Goal: Task Accomplishment & Management: Manage account settings

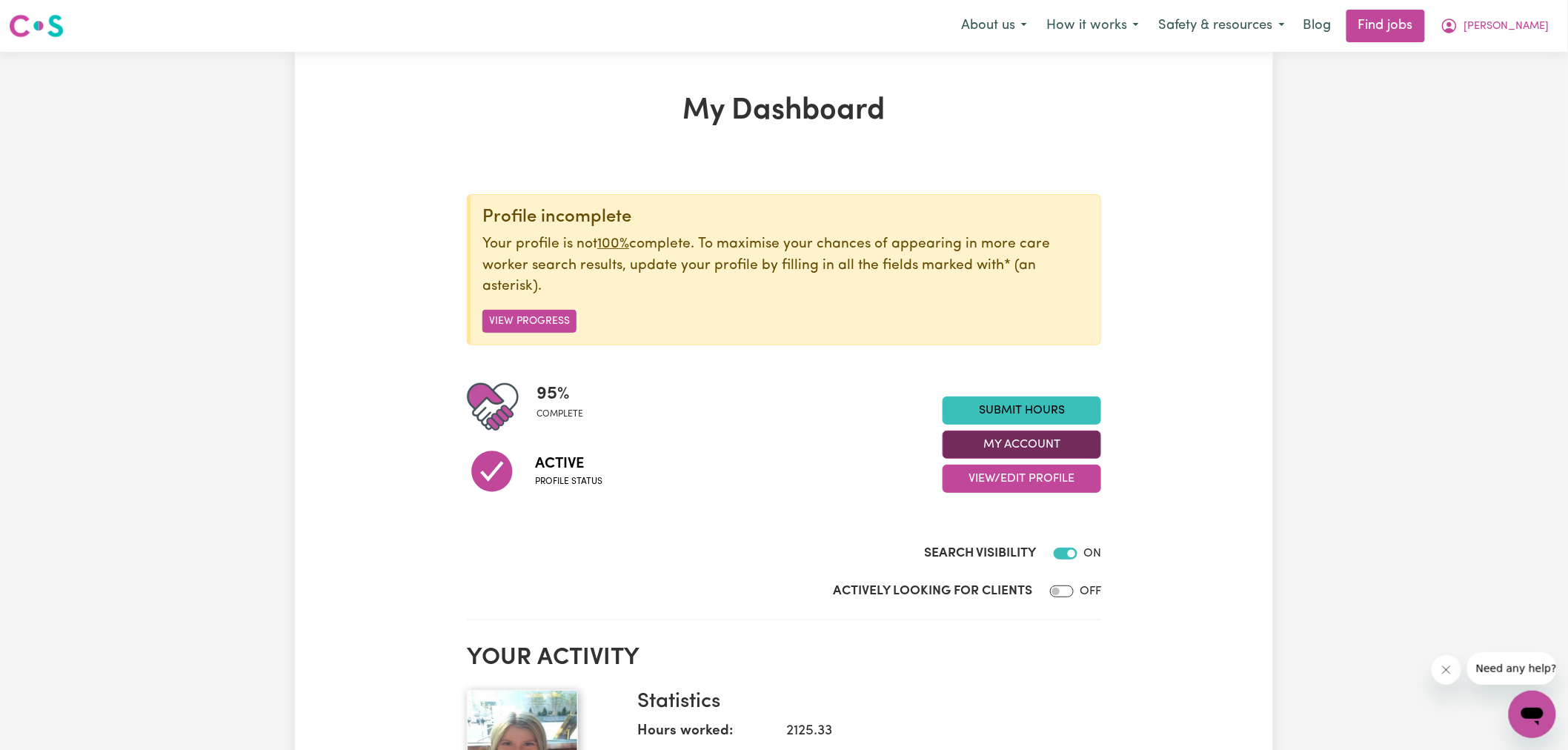
click at [1008, 433] on button "My Account" at bounding box center [1022, 444] width 158 height 29
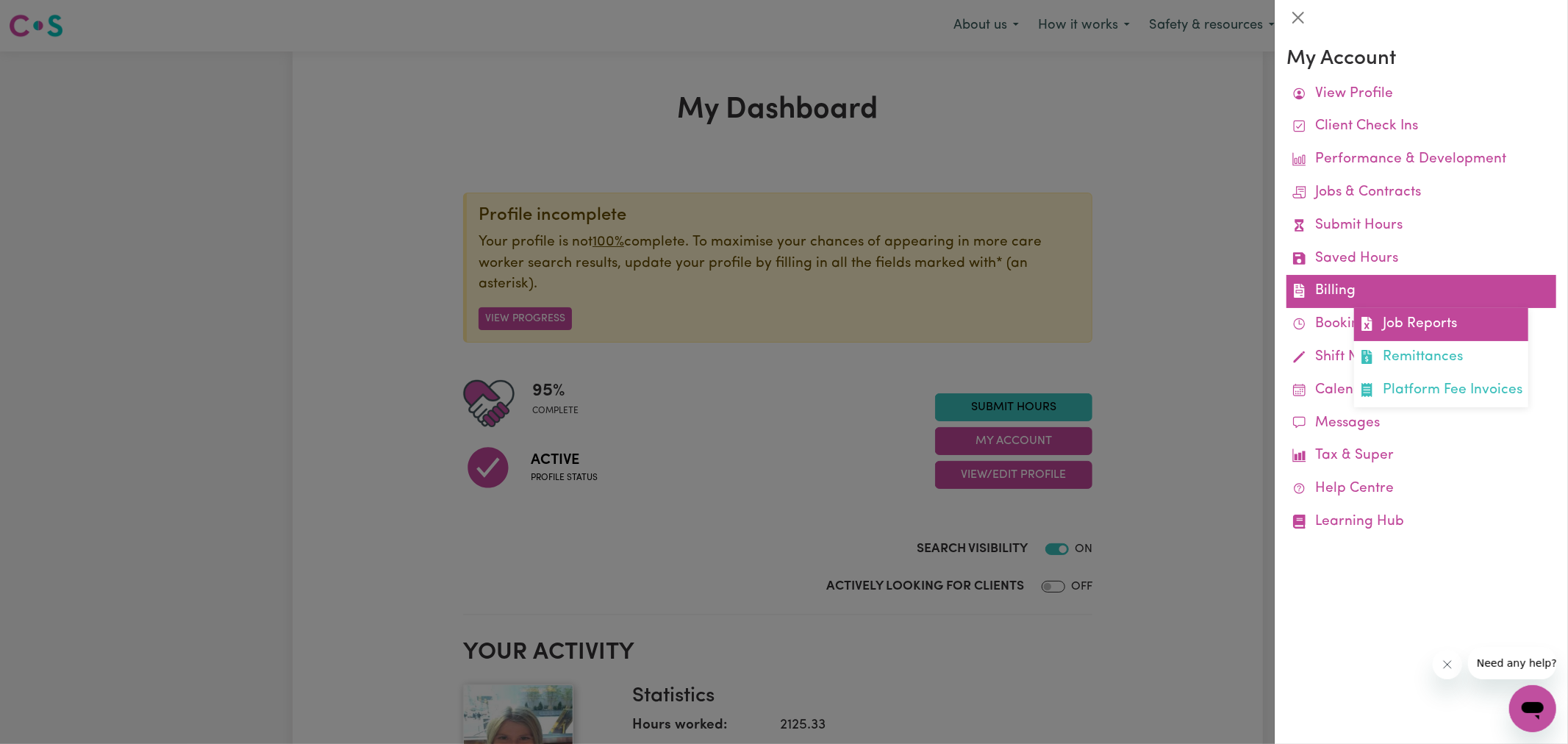
click at [1399, 329] on link "Job Reports" at bounding box center [1441, 325] width 174 height 33
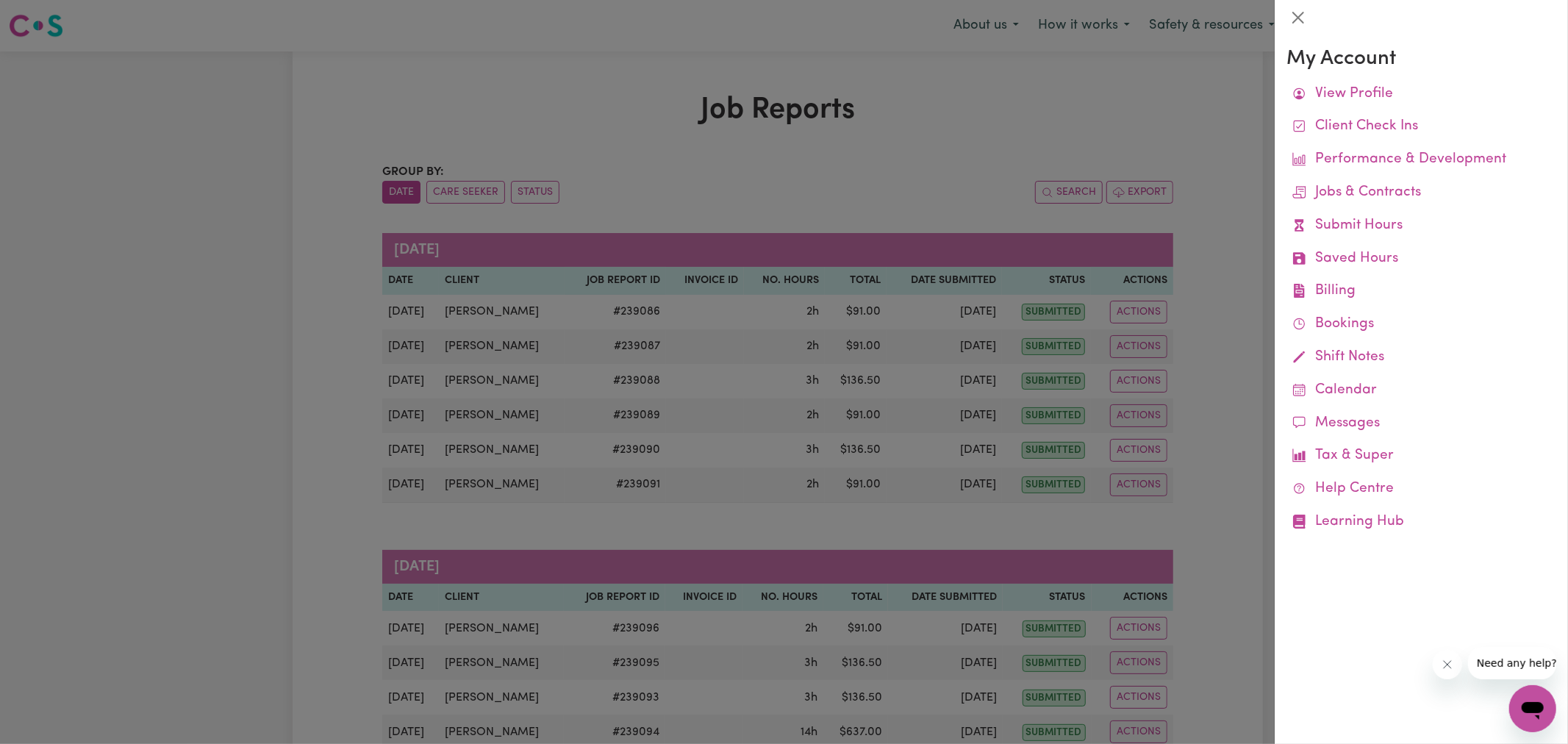
click at [938, 121] on div at bounding box center [784, 372] width 1568 height 744
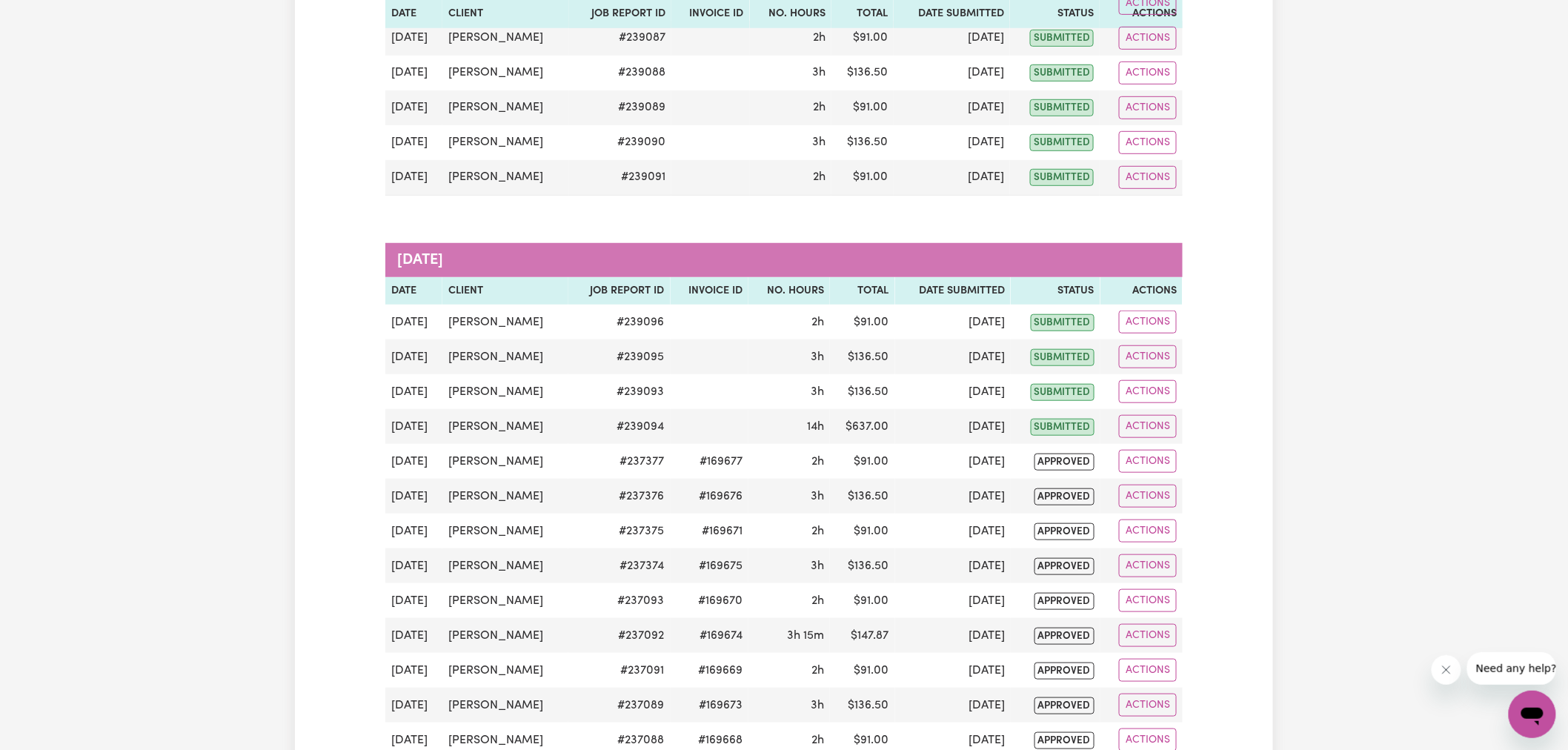
scroll to position [329, 0]
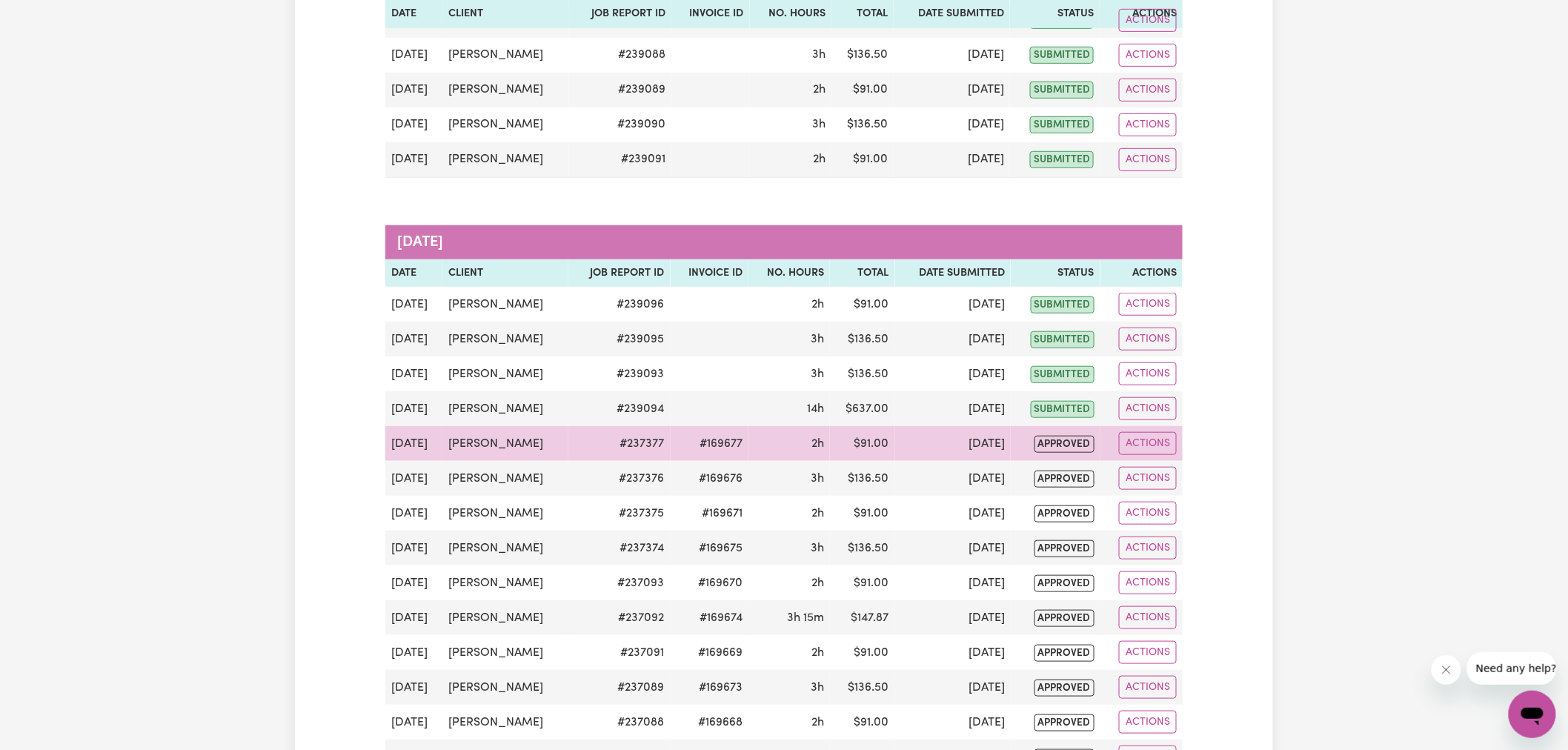
click at [729, 445] on td "#169677" at bounding box center [709, 443] width 78 height 34
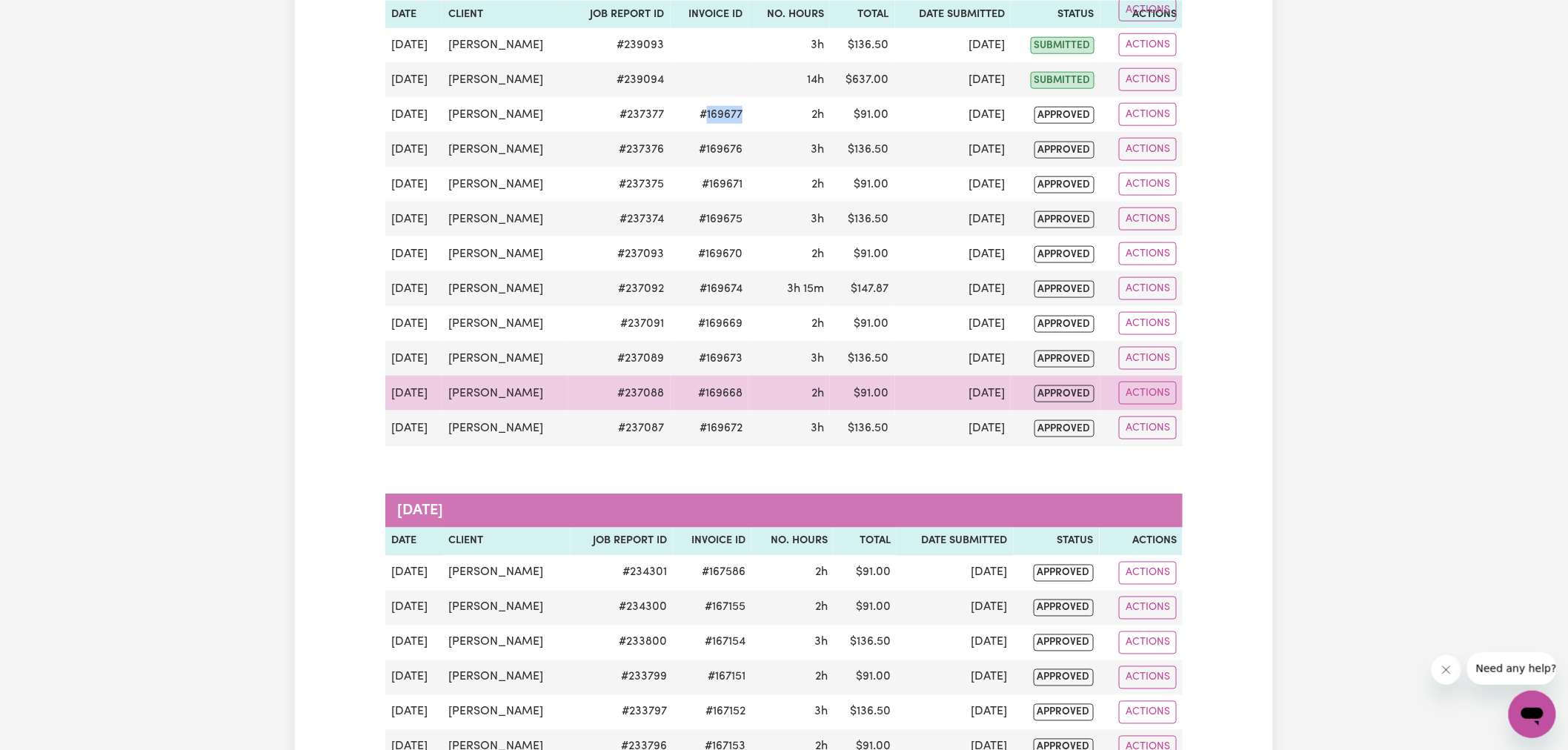
scroll to position [164, 0]
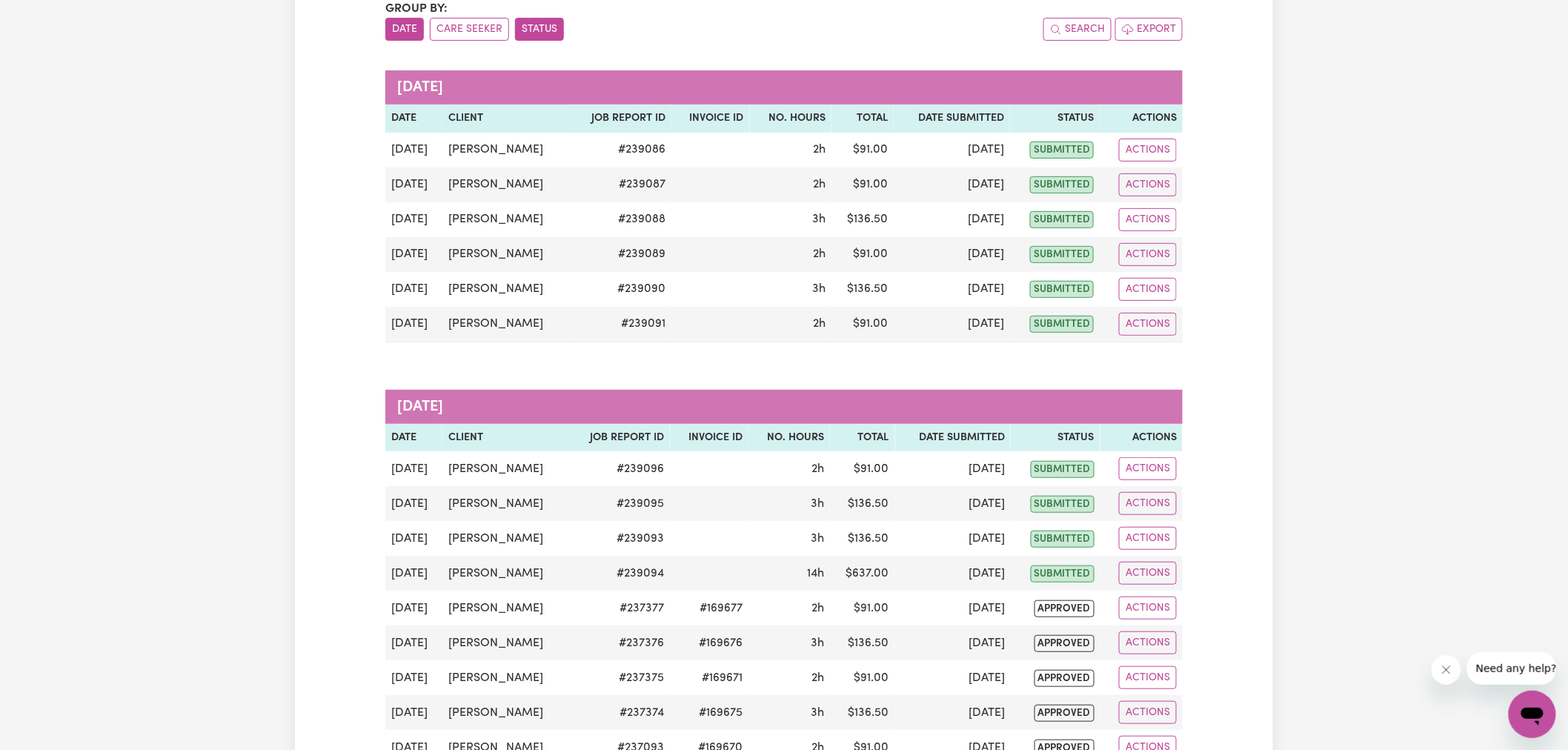
drag, startPoint x: 524, startPoint y: 17, endPoint x: 523, endPoint y: 25, distance: 8.1
click at [523, 17] on div "Group by: Date Care Seeker Status" at bounding box center [585, 20] width 399 height 40
click at [523, 25] on button "Status" at bounding box center [539, 29] width 49 height 23
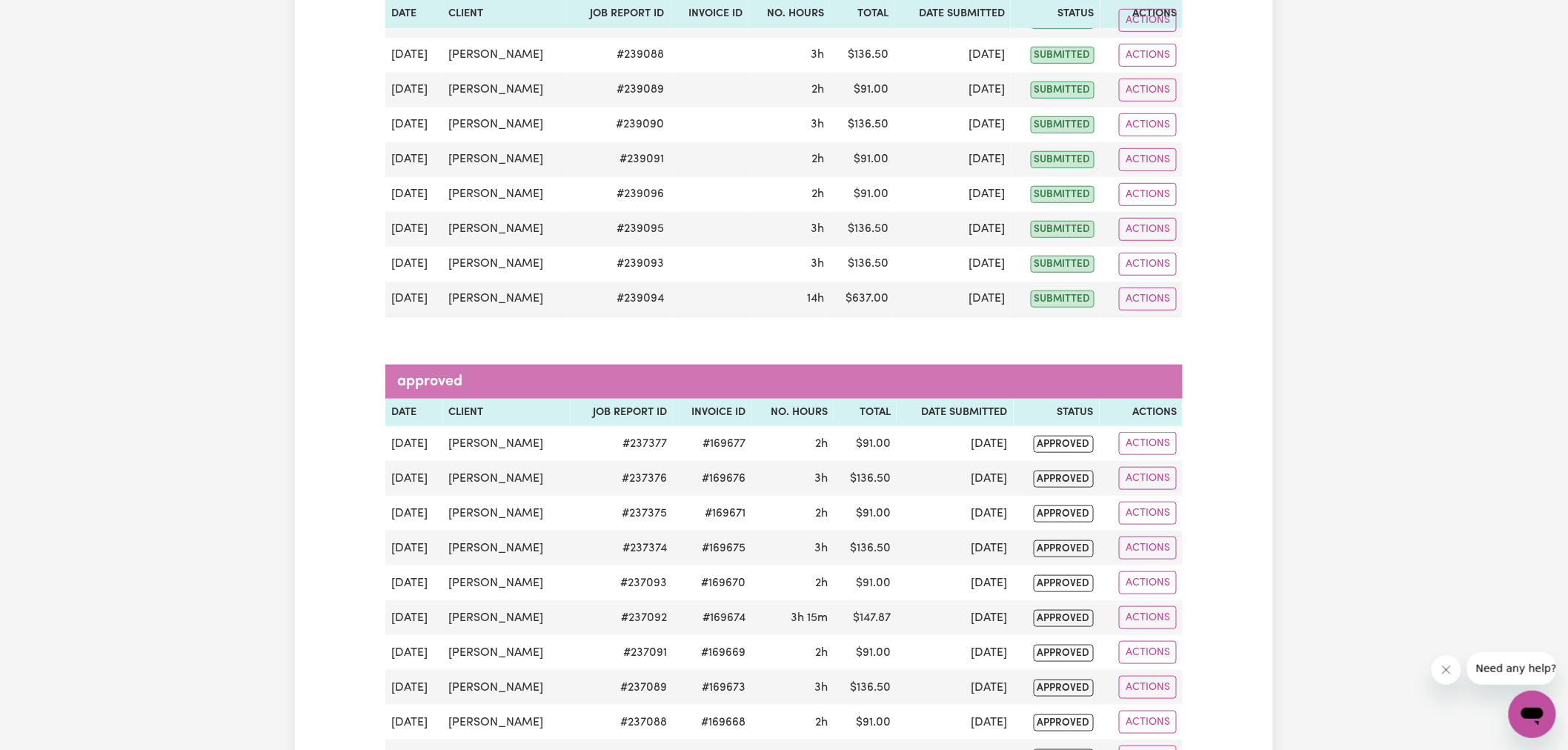
scroll to position [493, 0]
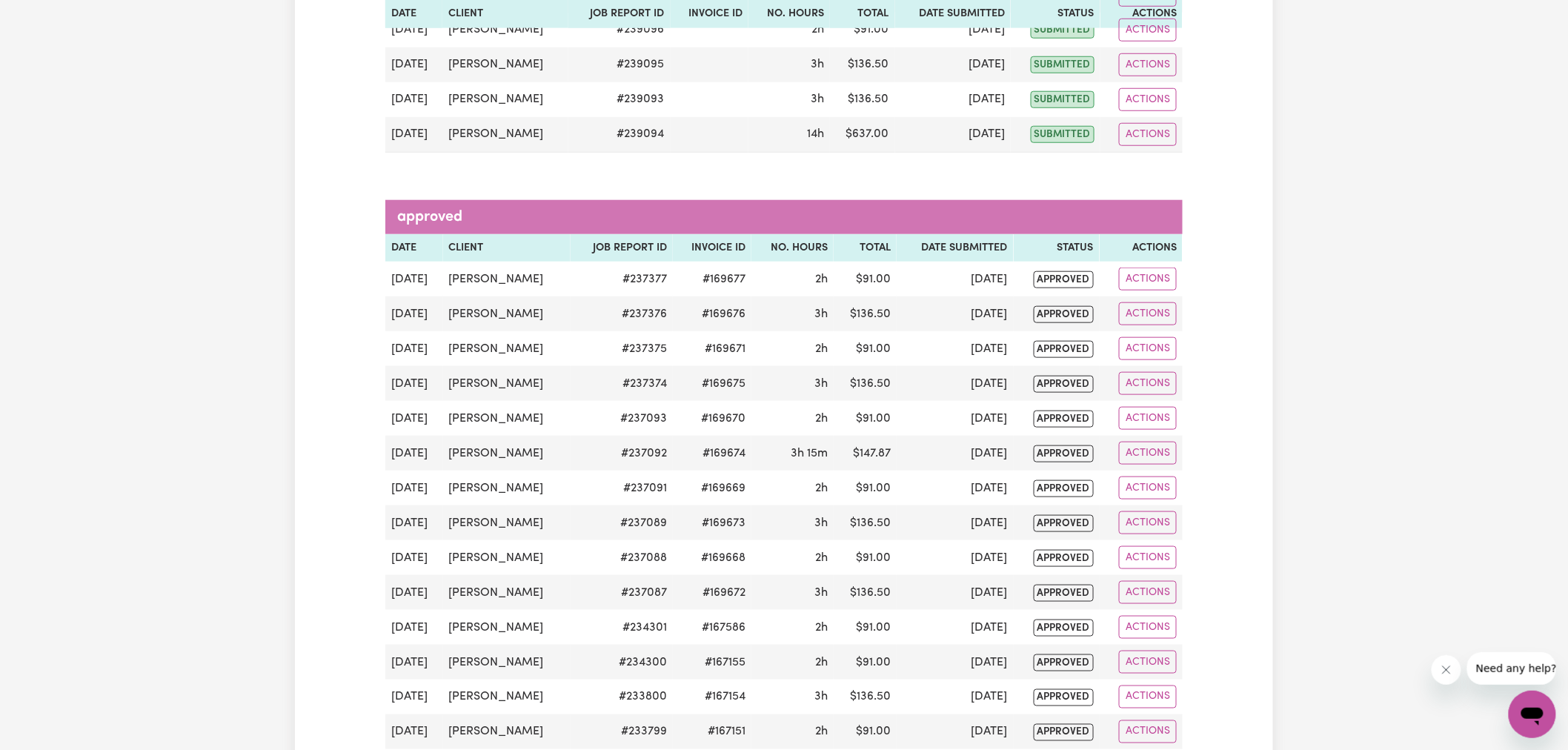
click at [1290, 352] on div "Job Reports Group by: Date Care Seeker Status Search Export submitted Date Clie…" at bounding box center [784, 663] width 1568 height 2211
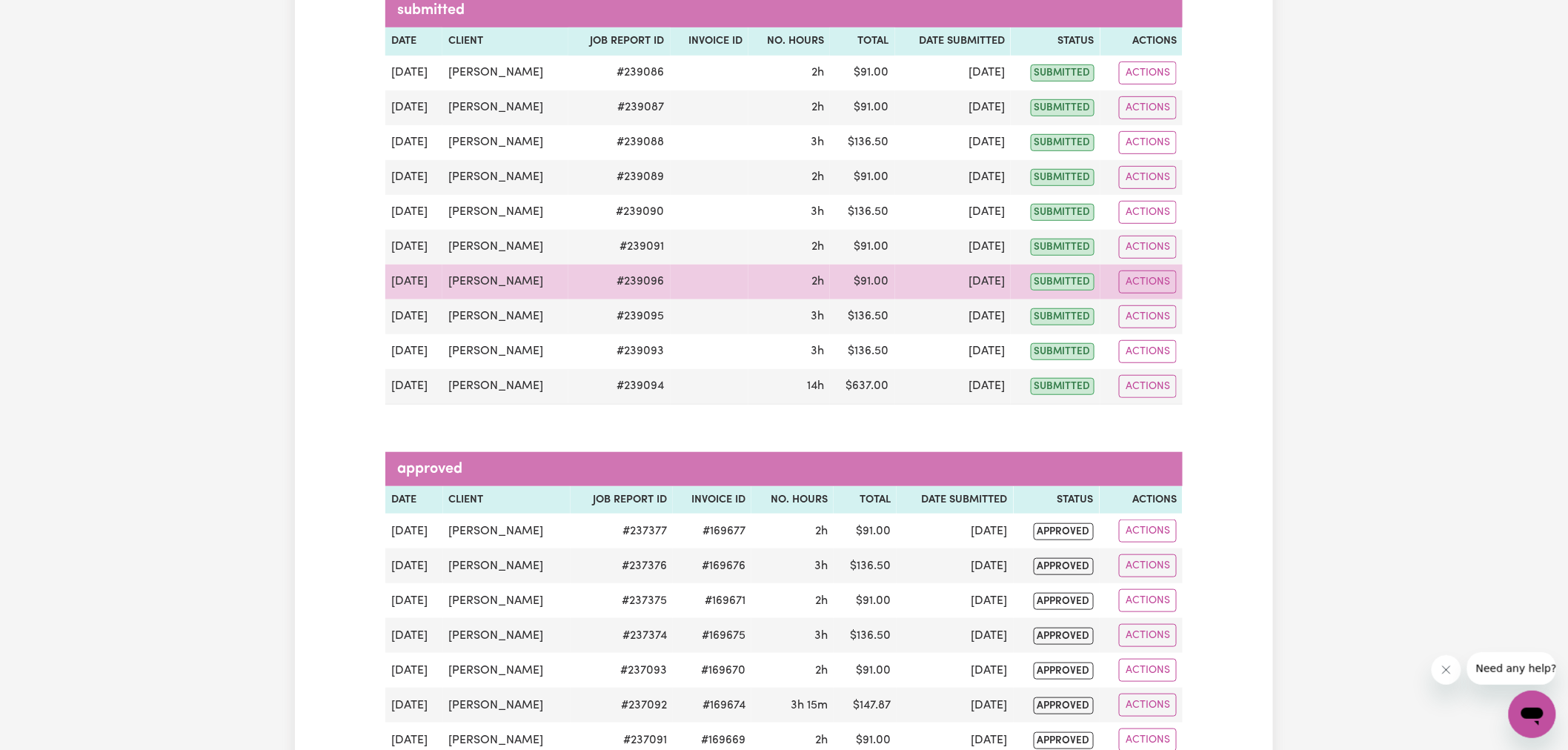
scroll to position [329, 0]
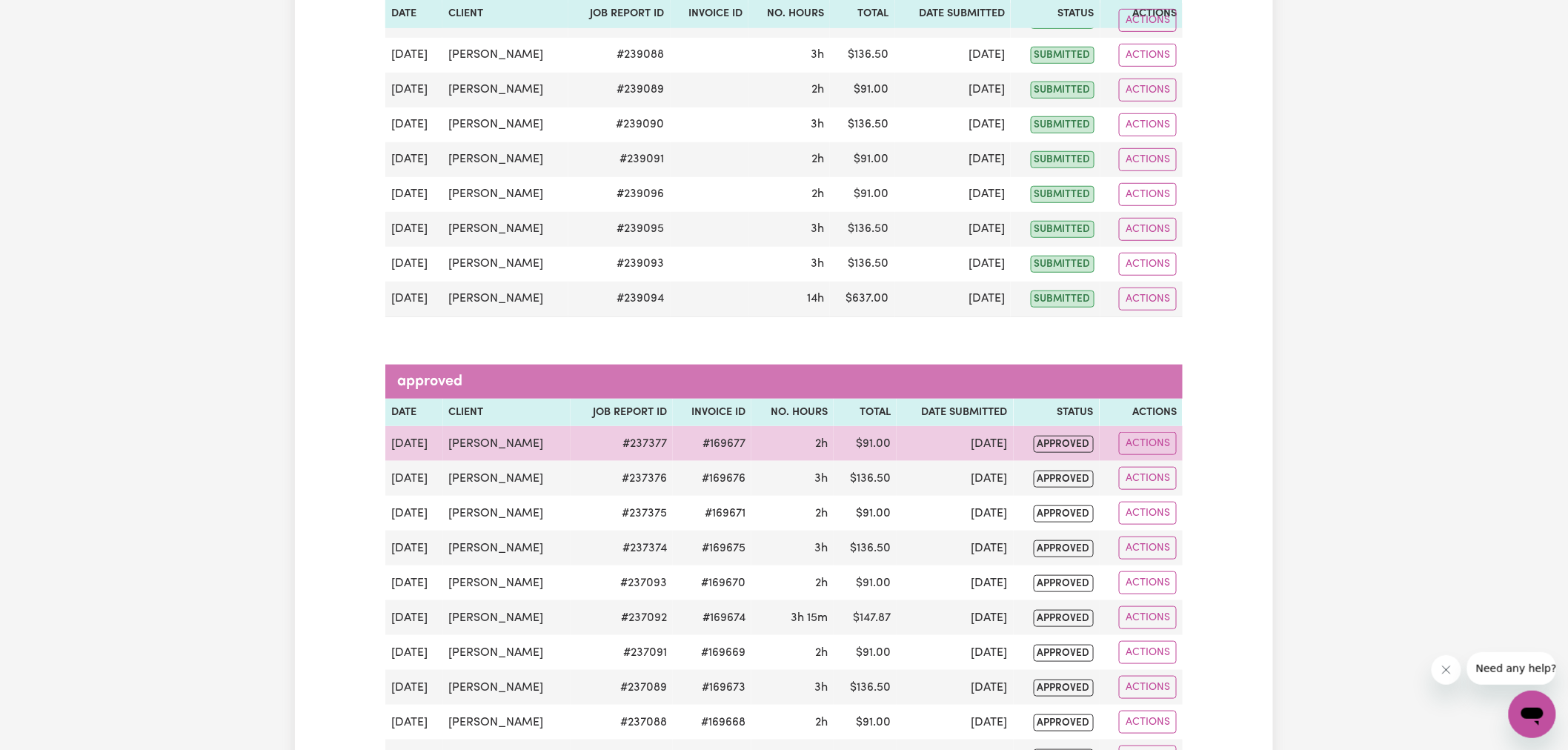
click at [734, 445] on td "#169677" at bounding box center [712, 443] width 79 height 34
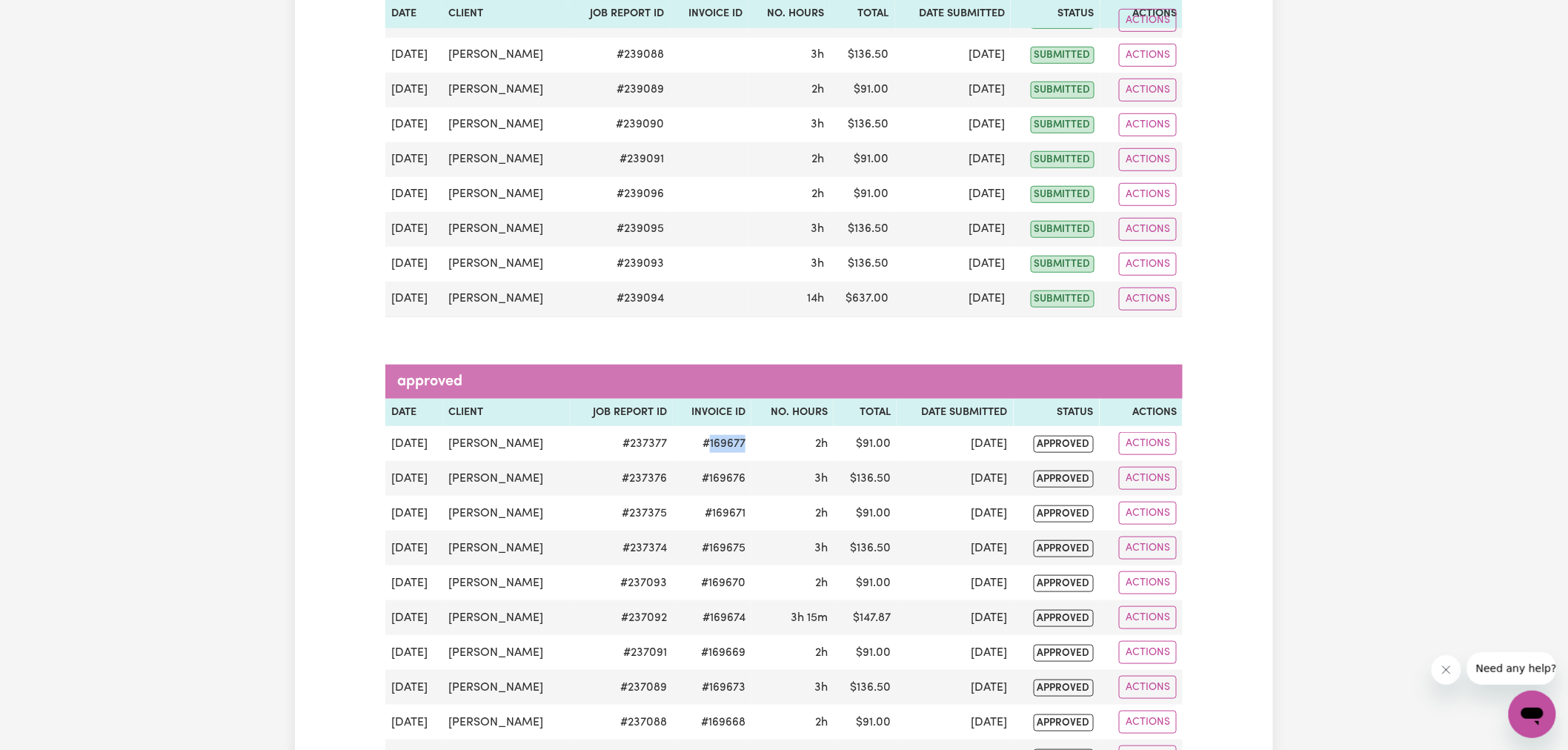
copy td "169677"
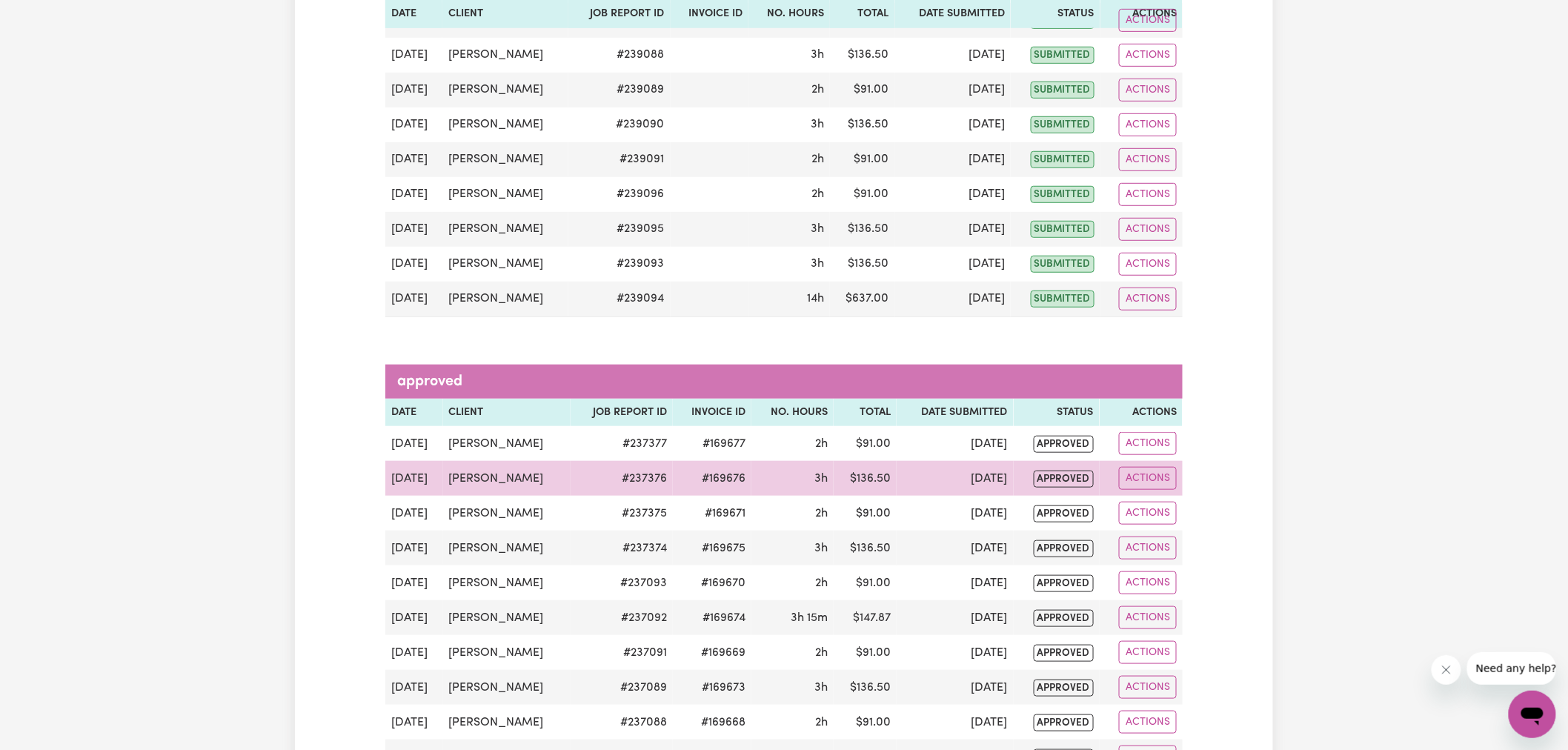
click at [732, 479] on td "#169676" at bounding box center [712, 478] width 79 height 34
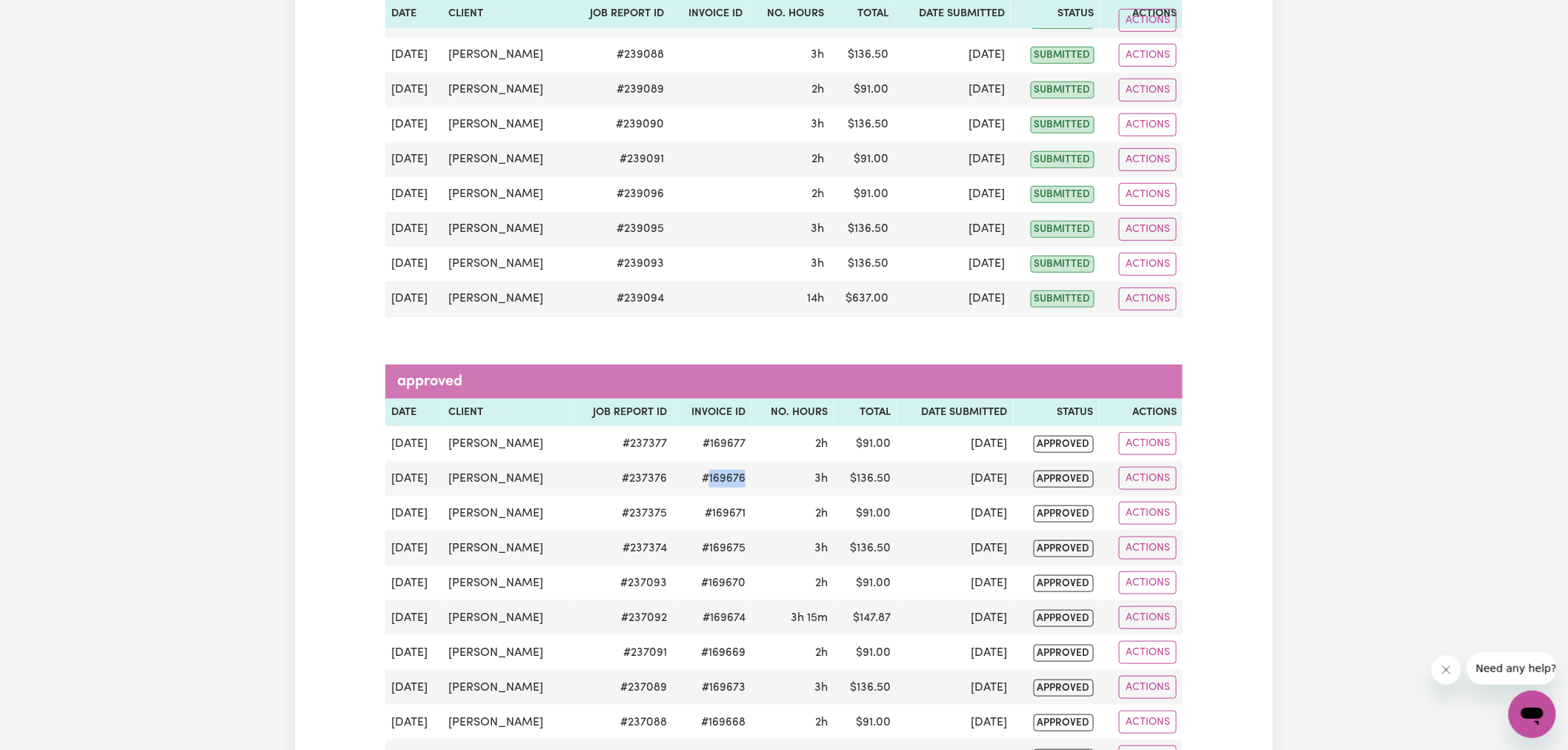
copy td "169676"
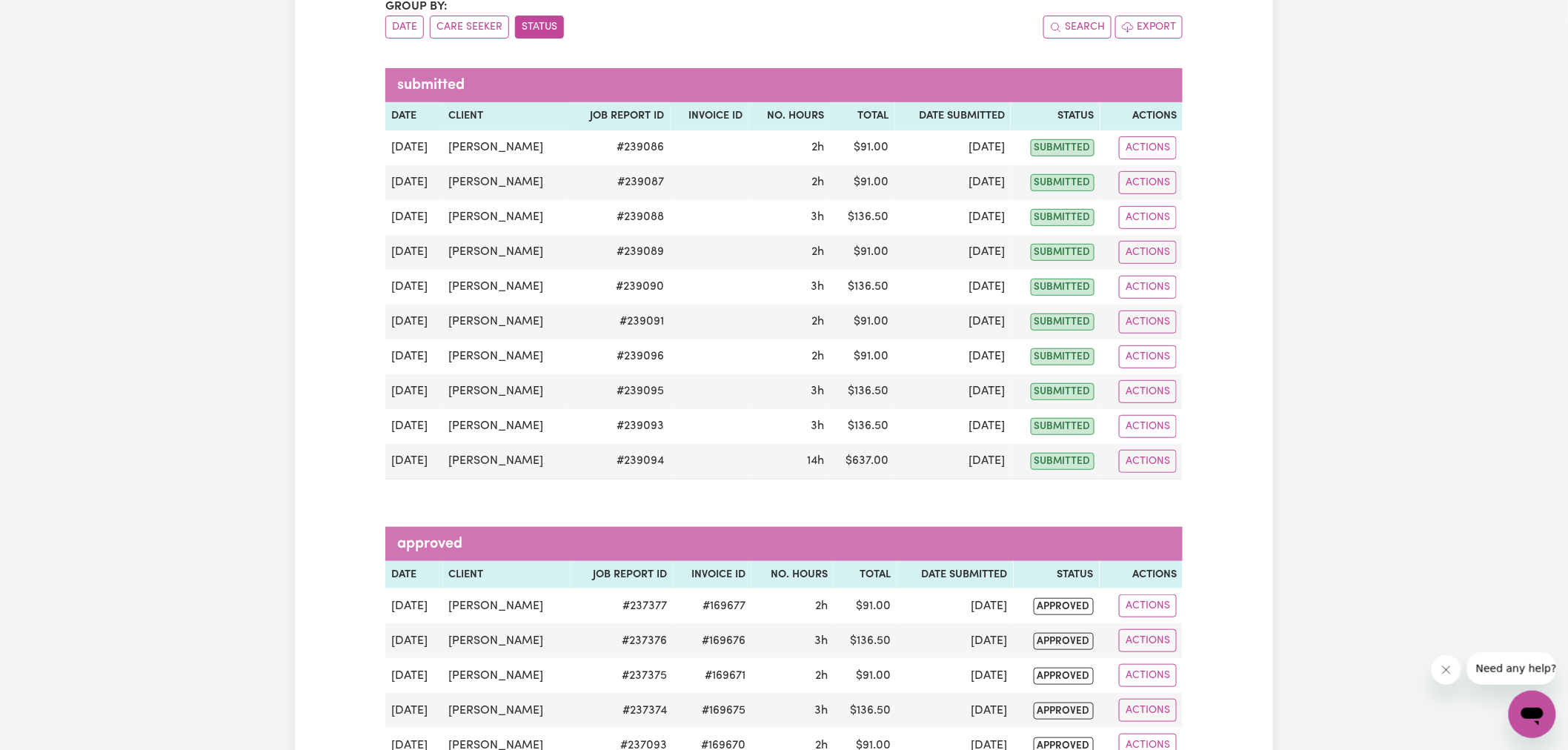
scroll to position [0, 0]
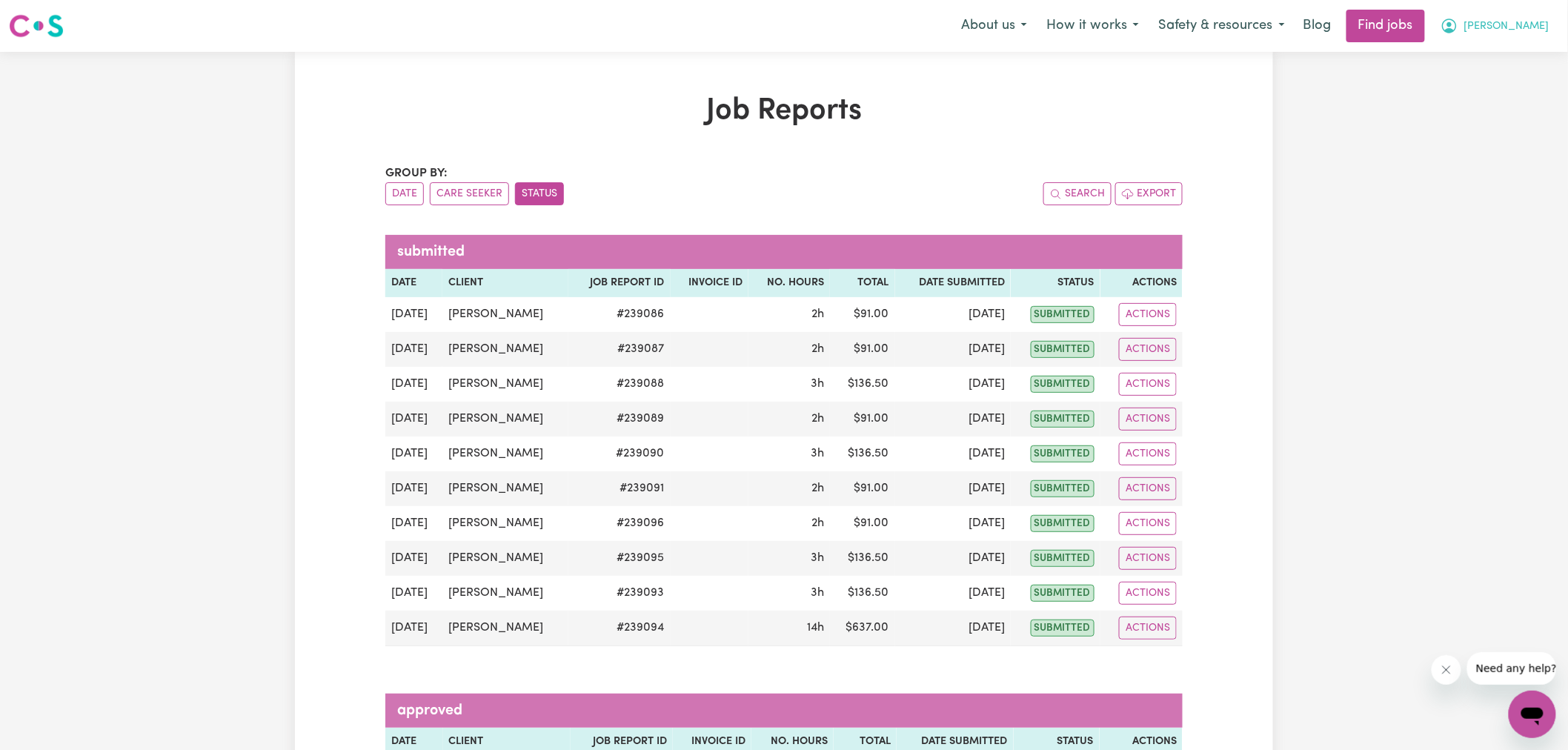
click at [1500, 24] on button "[PERSON_NAME]" at bounding box center [1495, 27] width 129 height 31
click at [1508, 80] on link "My Dashboard" at bounding box center [1499, 85] width 117 height 29
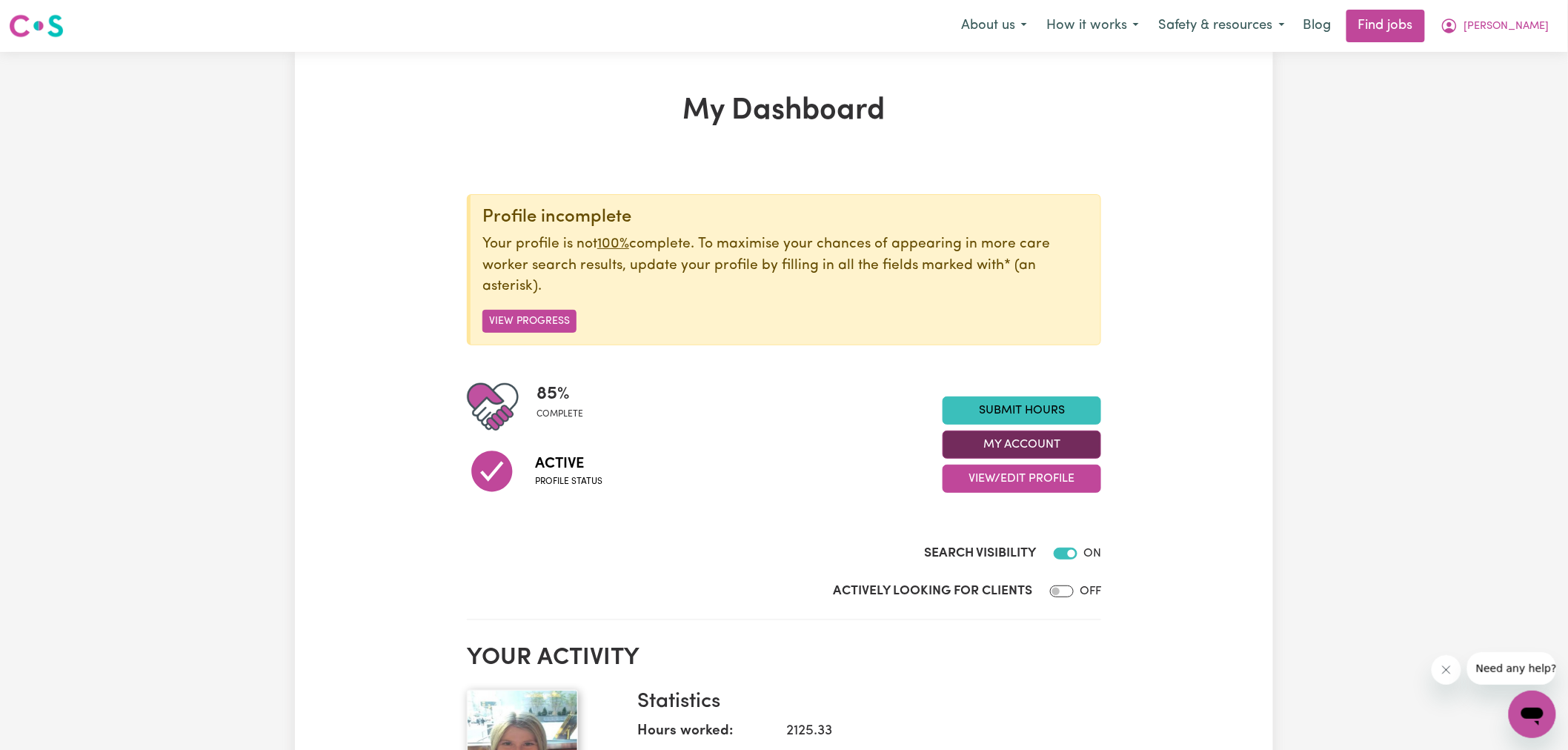
click at [1063, 443] on button "My Account" at bounding box center [1022, 444] width 158 height 29
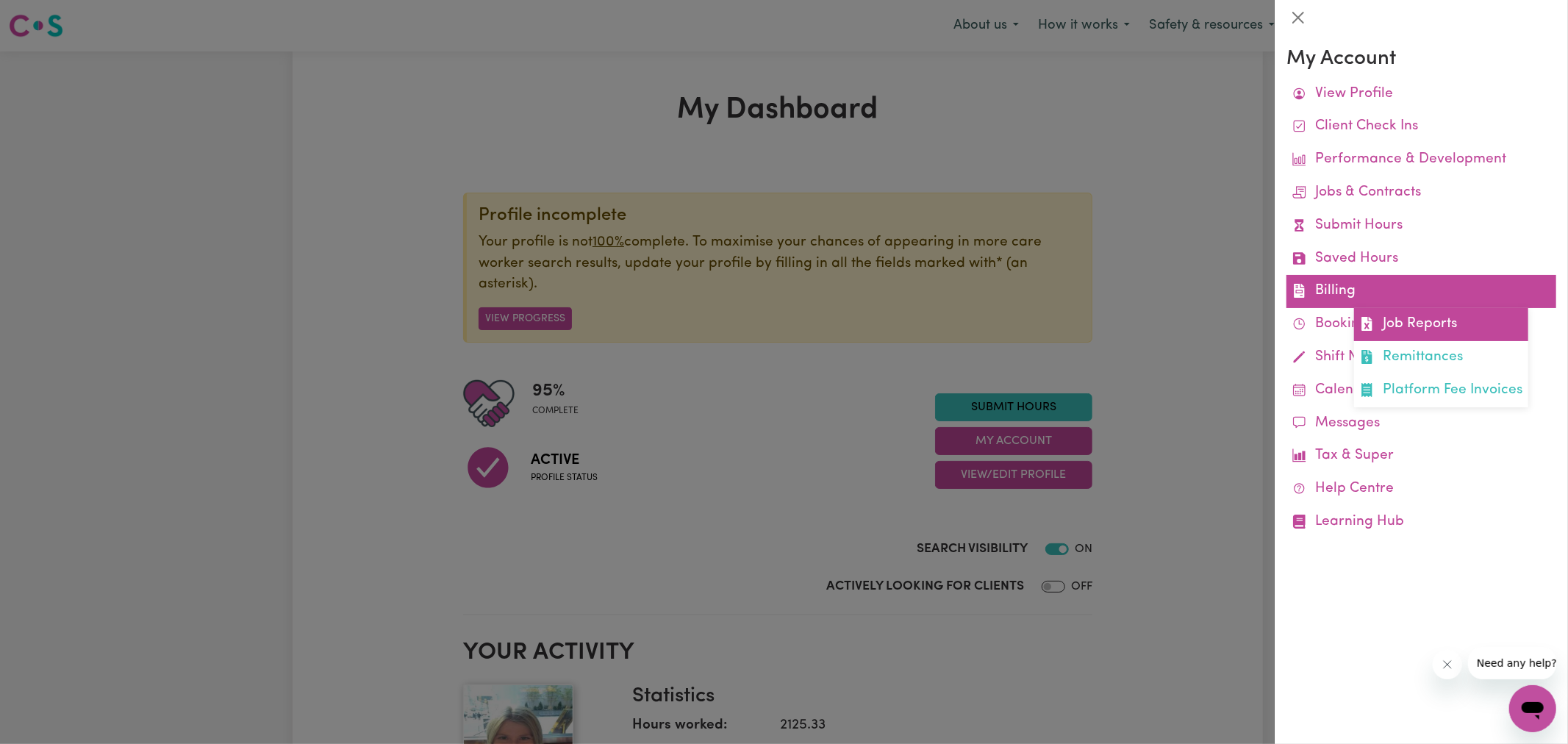
click at [1423, 322] on link "Job Reports" at bounding box center [1441, 325] width 174 height 33
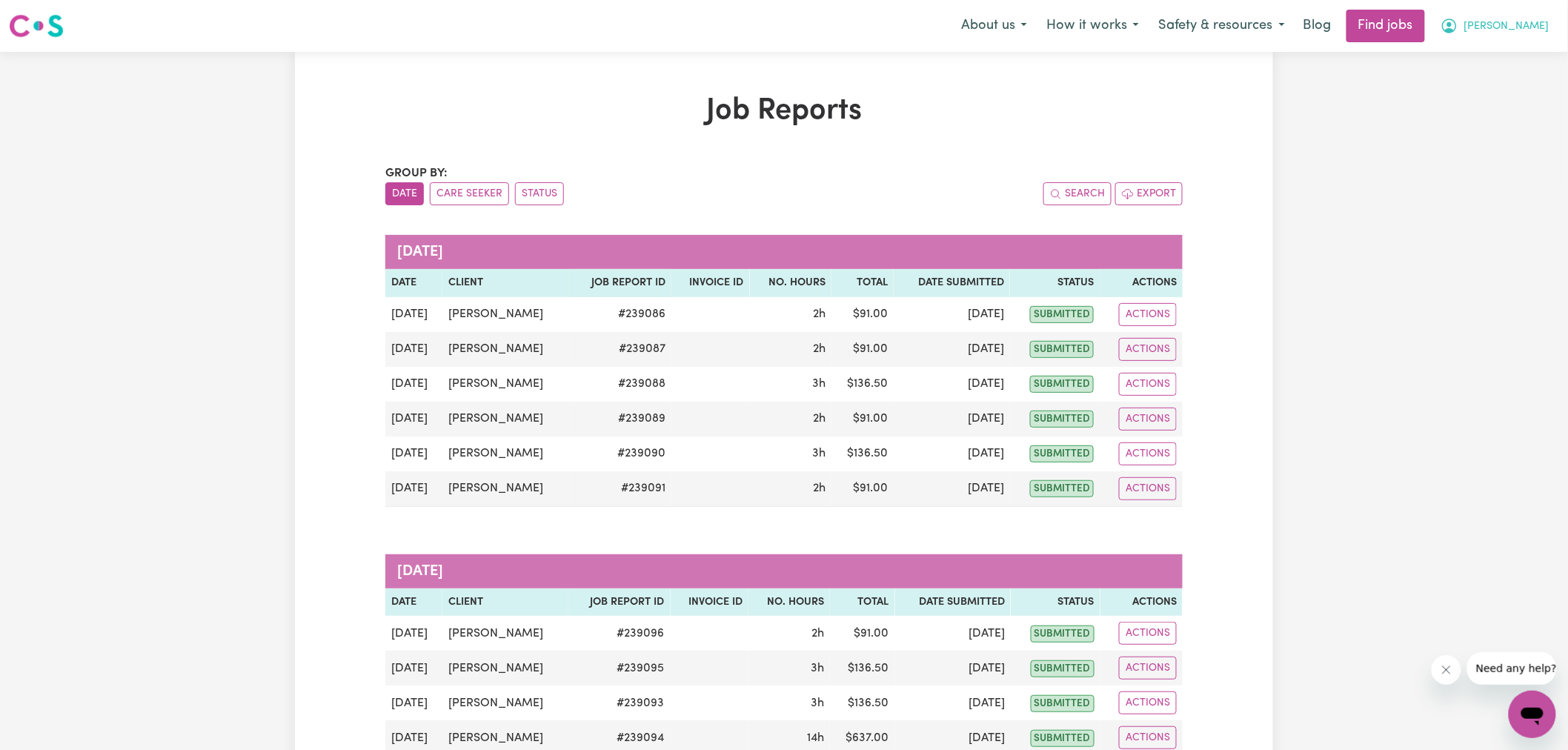
click at [1459, 18] on icon "My Account" at bounding box center [1449, 26] width 18 height 18
click at [1514, 84] on link "My Dashboard" at bounding box center [1499, 85] width 117 height 29
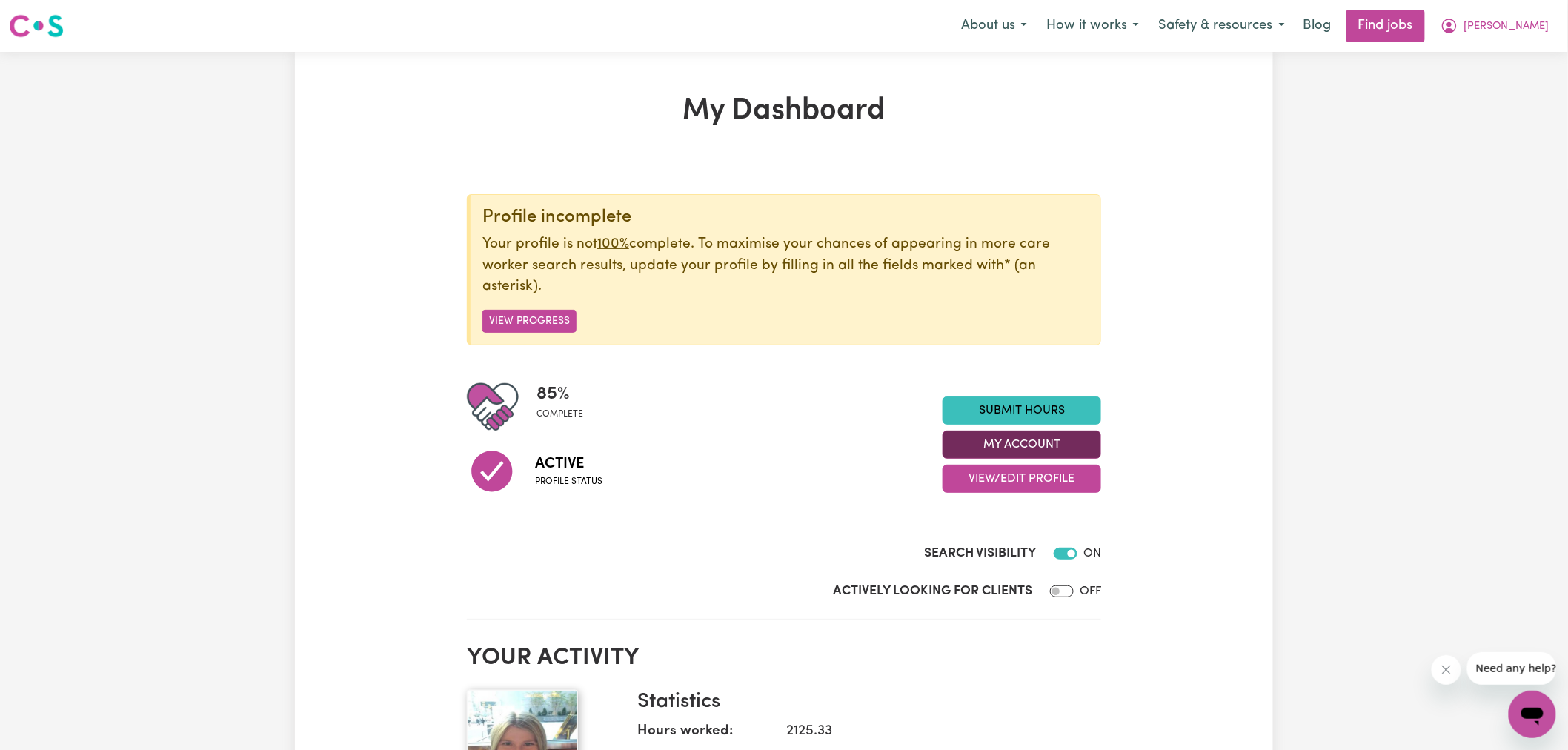
click at [1064, 441] on button "My Account" at bounding box center [1022, 444] width 158 height 29
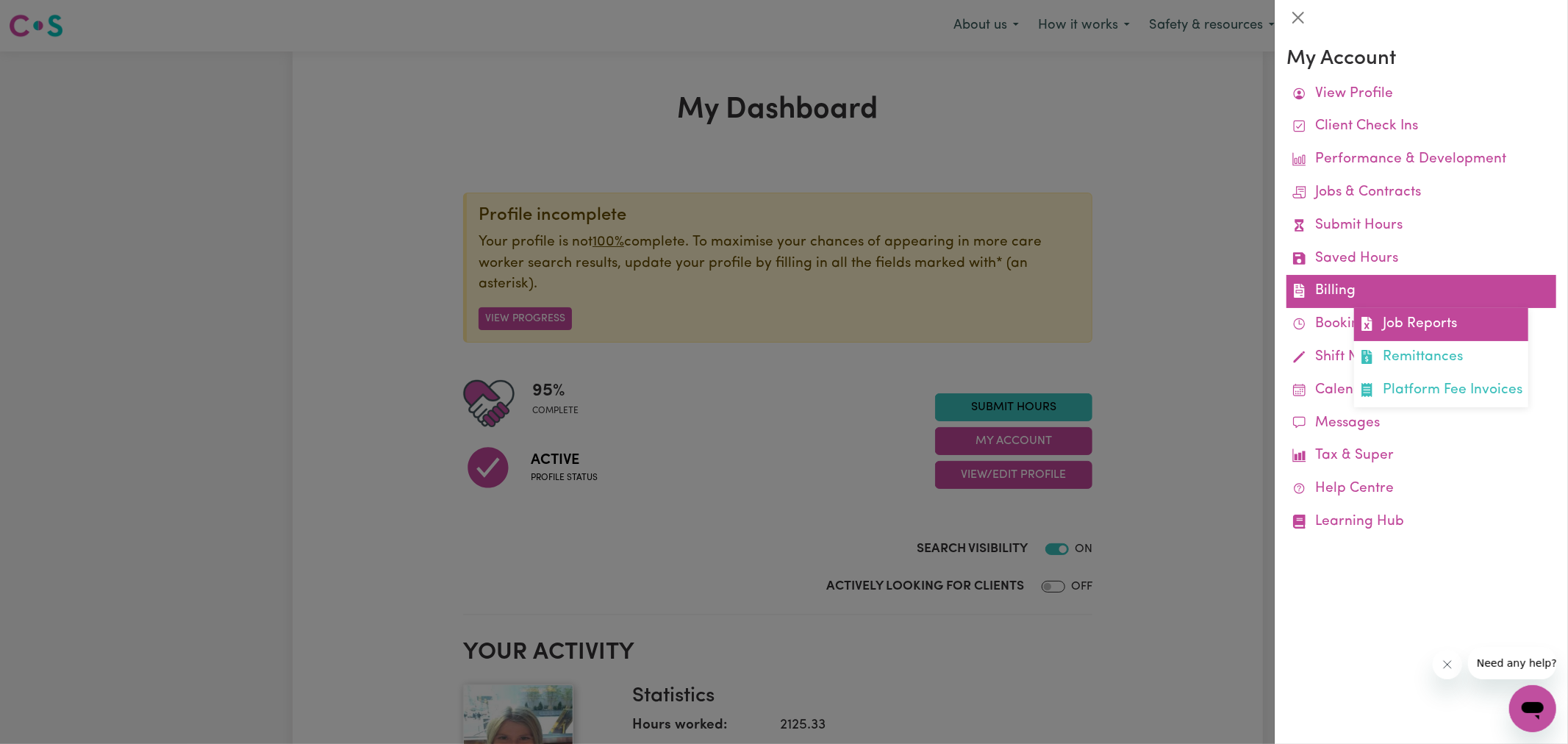
click at [1375, 324] on link "Job Reports" at bounding box center [1441, 325] width 174 height 33
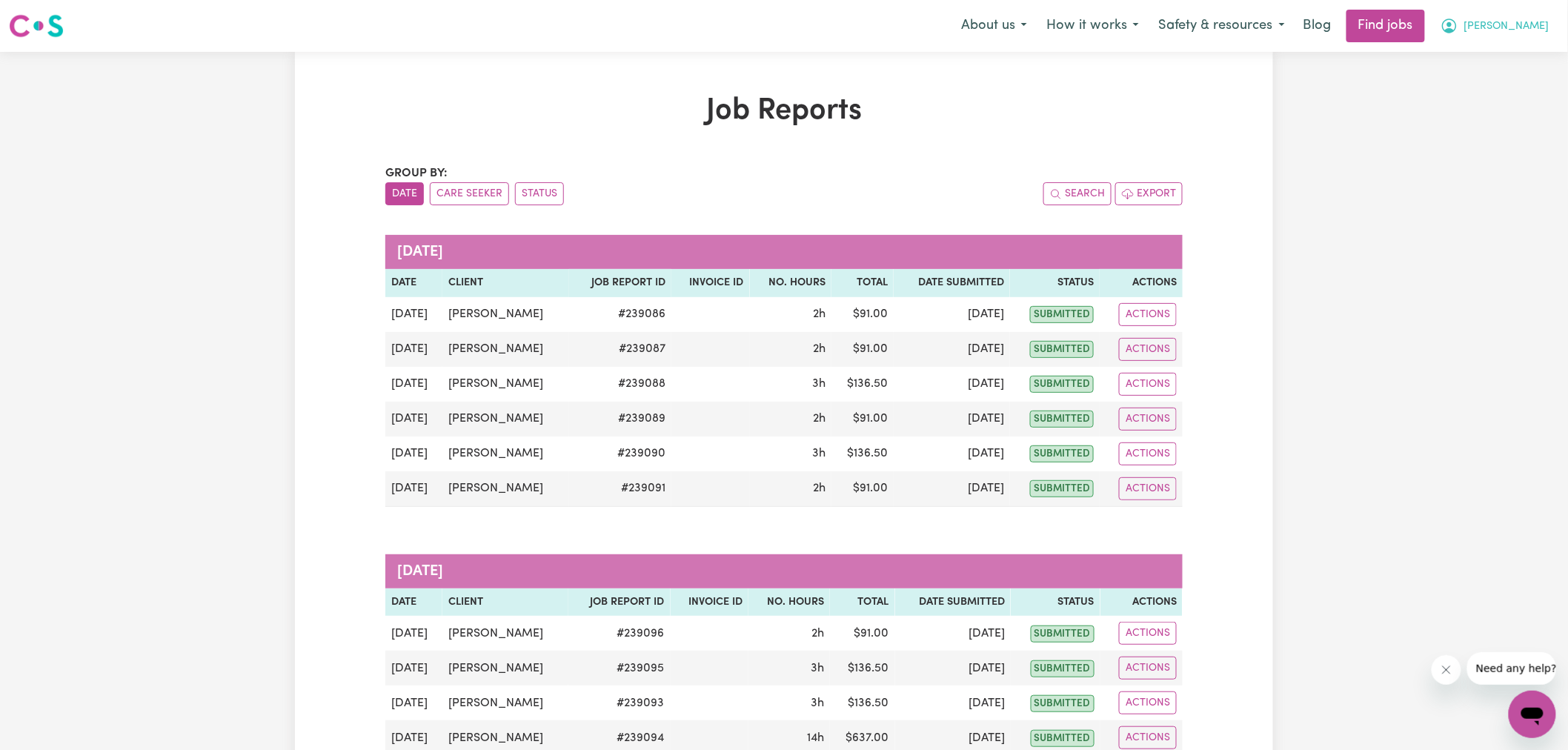
click at [1459, 29] on icon "My Account" at bounding box center [1449, 26] width 18 height 18
click at [1513, 85] on link "My Dashboard" at bounding box center [1499, 85] width 117 height 29
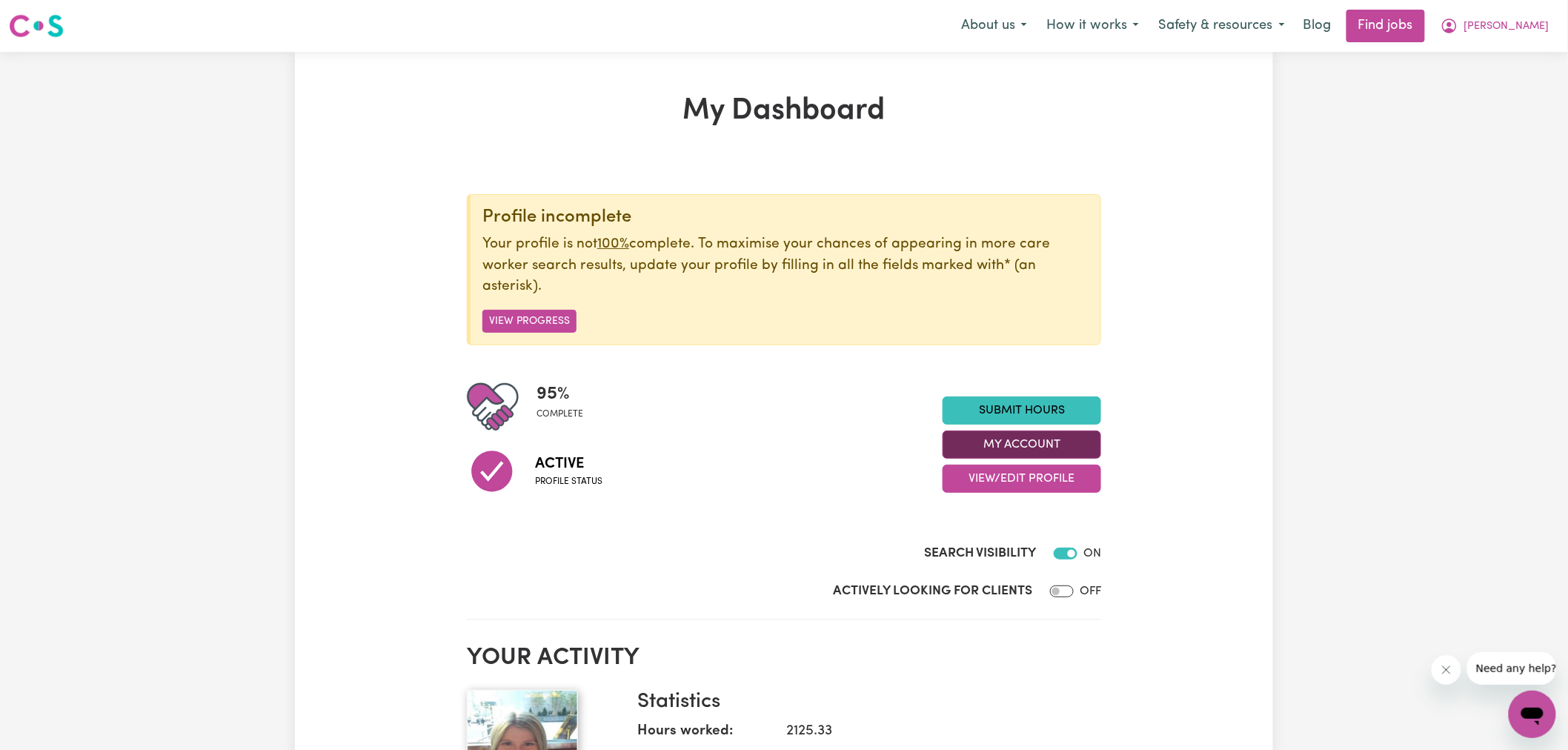
click at [1051, 442] on button "My Account" at bounding box center [1022, 444] width 158 height 29
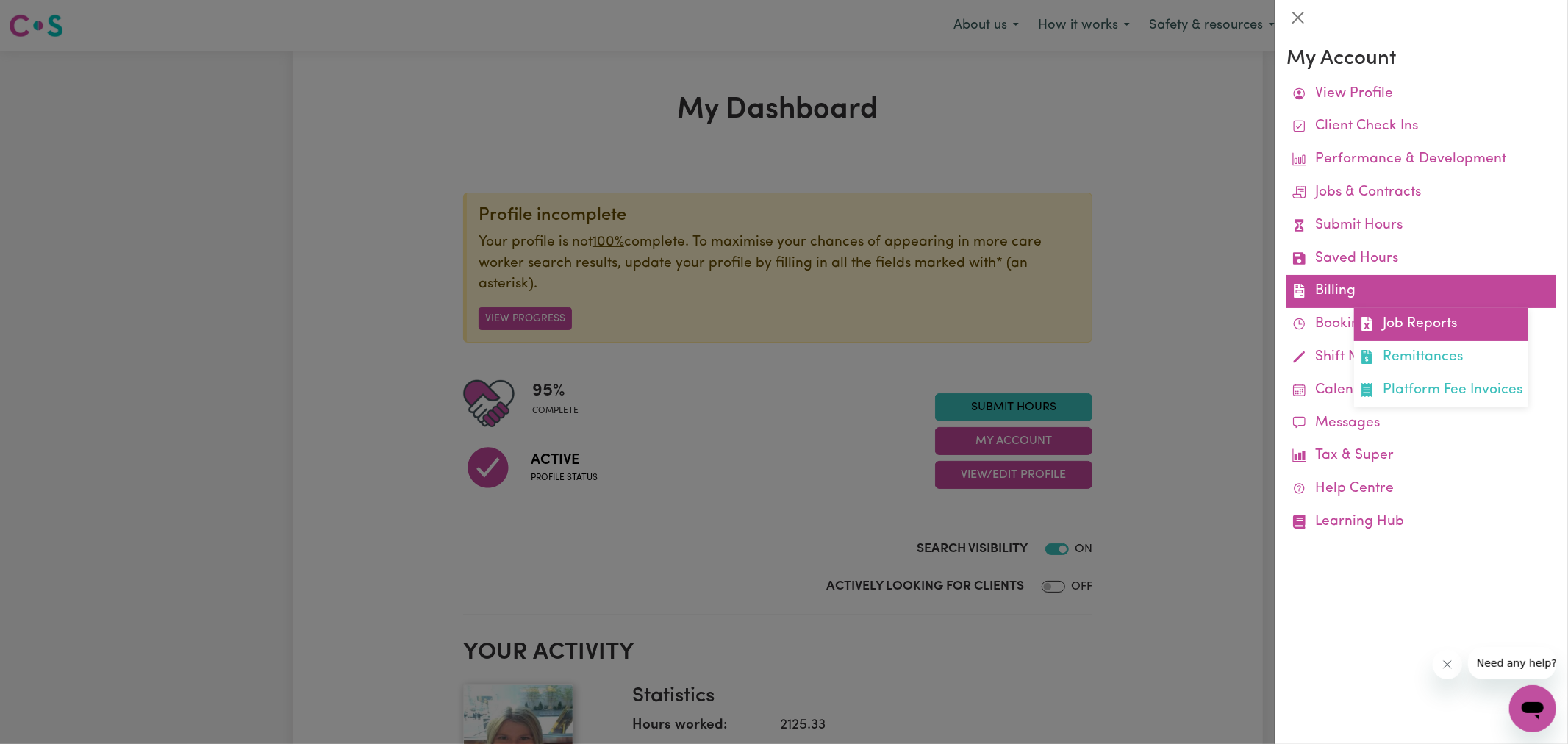
click at [1361, 325] on icon at bounding box center [1367, 324] width 14 height 14
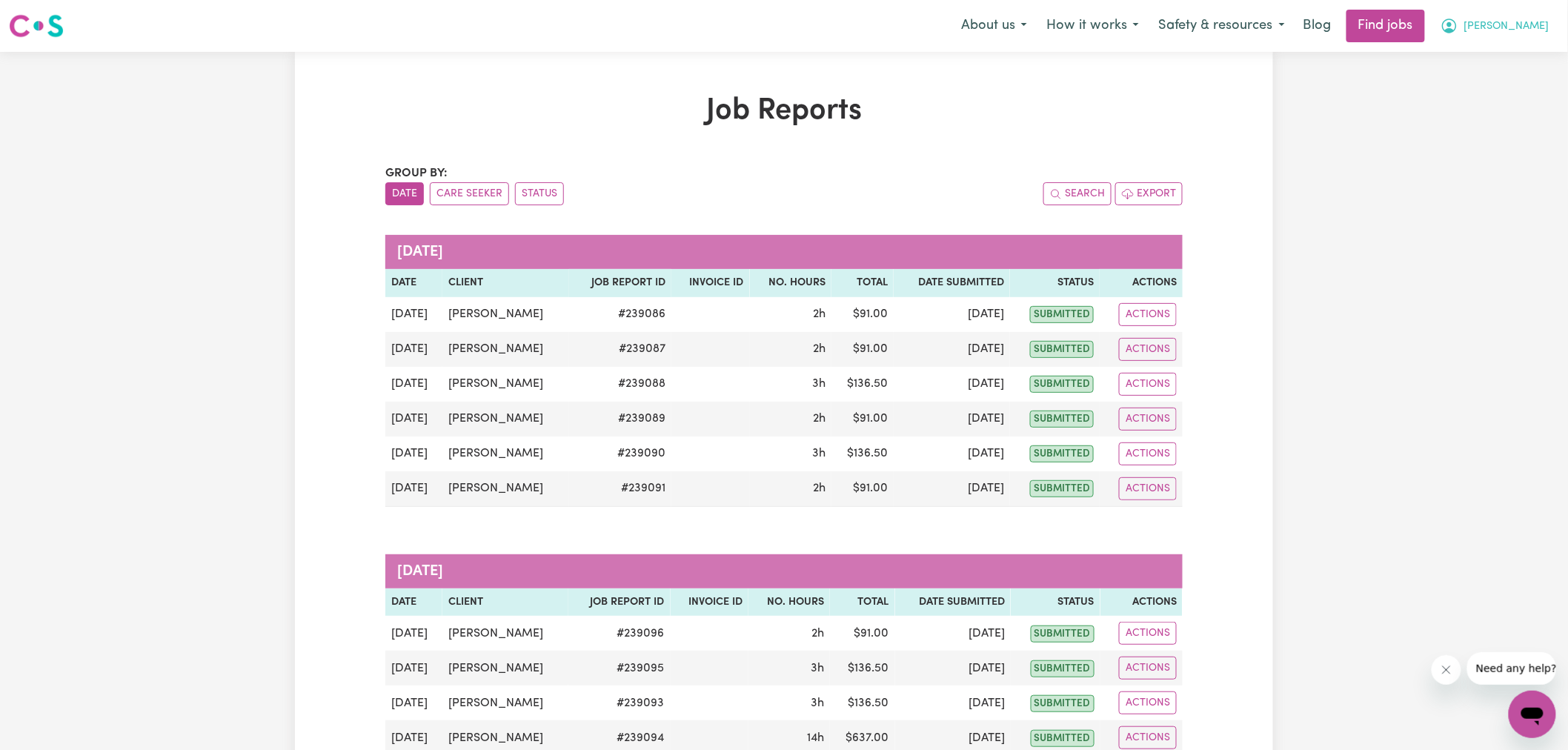
click at [1459, 29] on icon "My Account" at bounding box center [1449, 26] width 18 height 18
click at [1477, 119] on link "Logout" at bounding box center [1499, 113] width 117 height 29
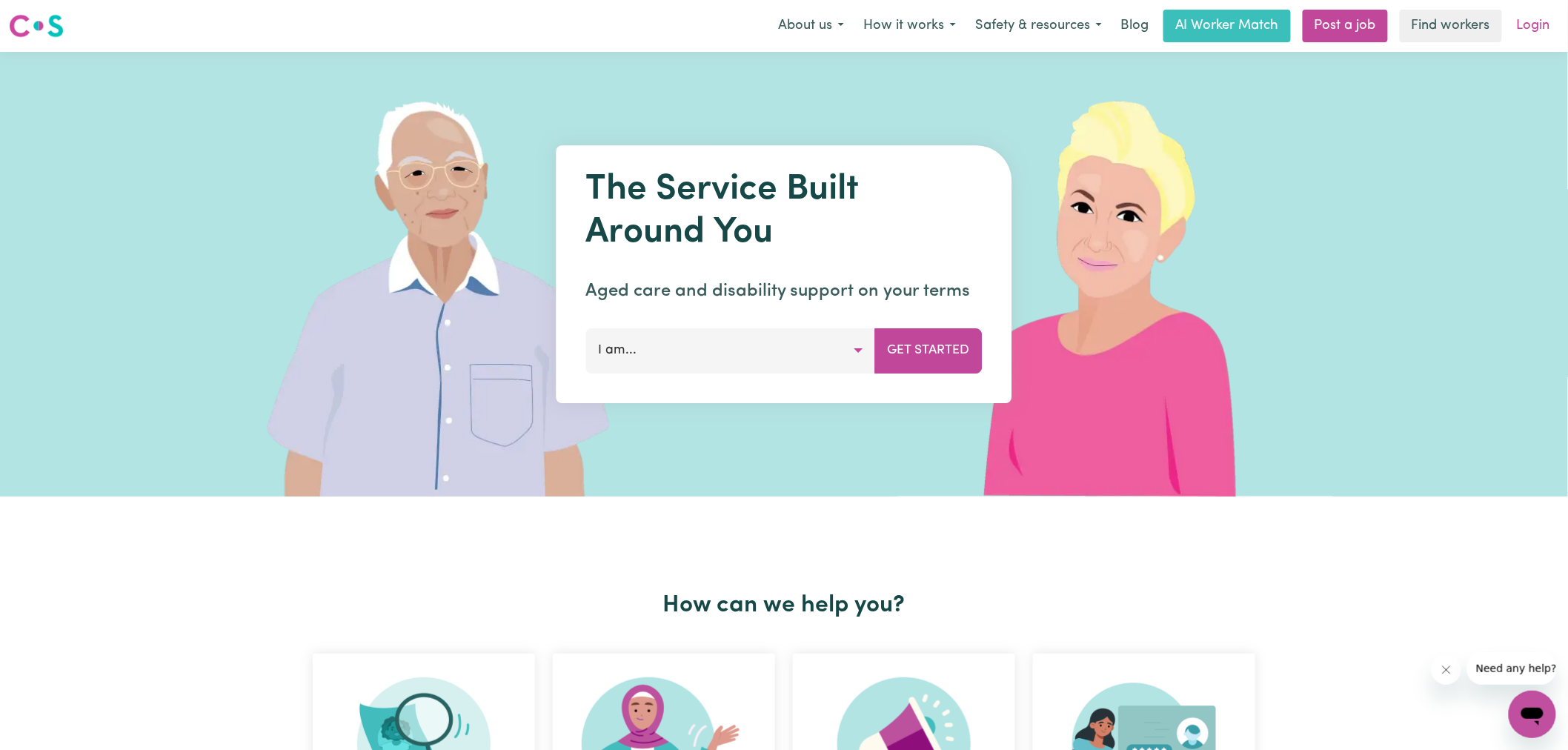
click at [1541, 31] on link "Login" at bounding box center [1534, 26] width 51 height 32
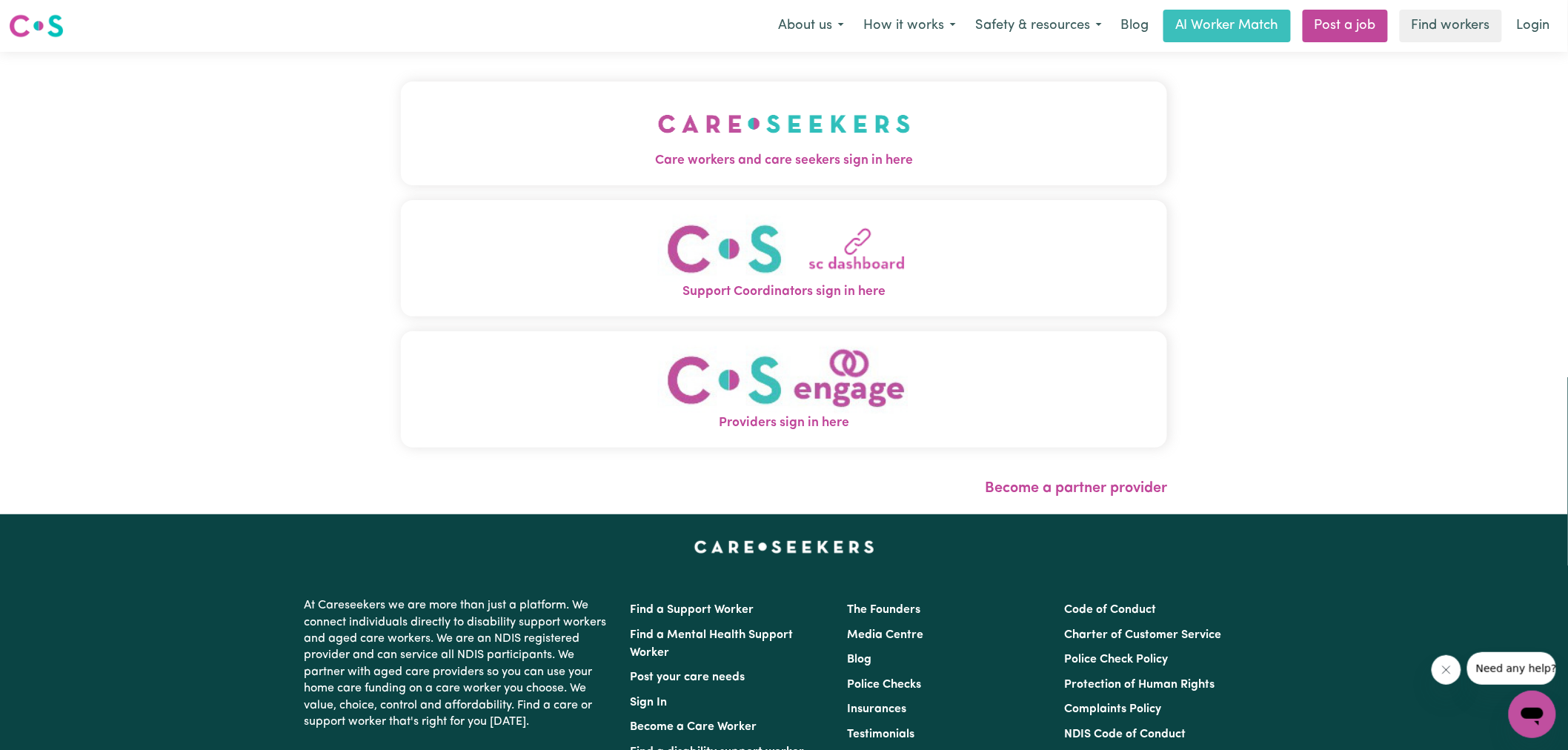
click at [658, 138] on img "Care workers and care seekers sign in here" at bounding box center [784, 124] width 252 height 55
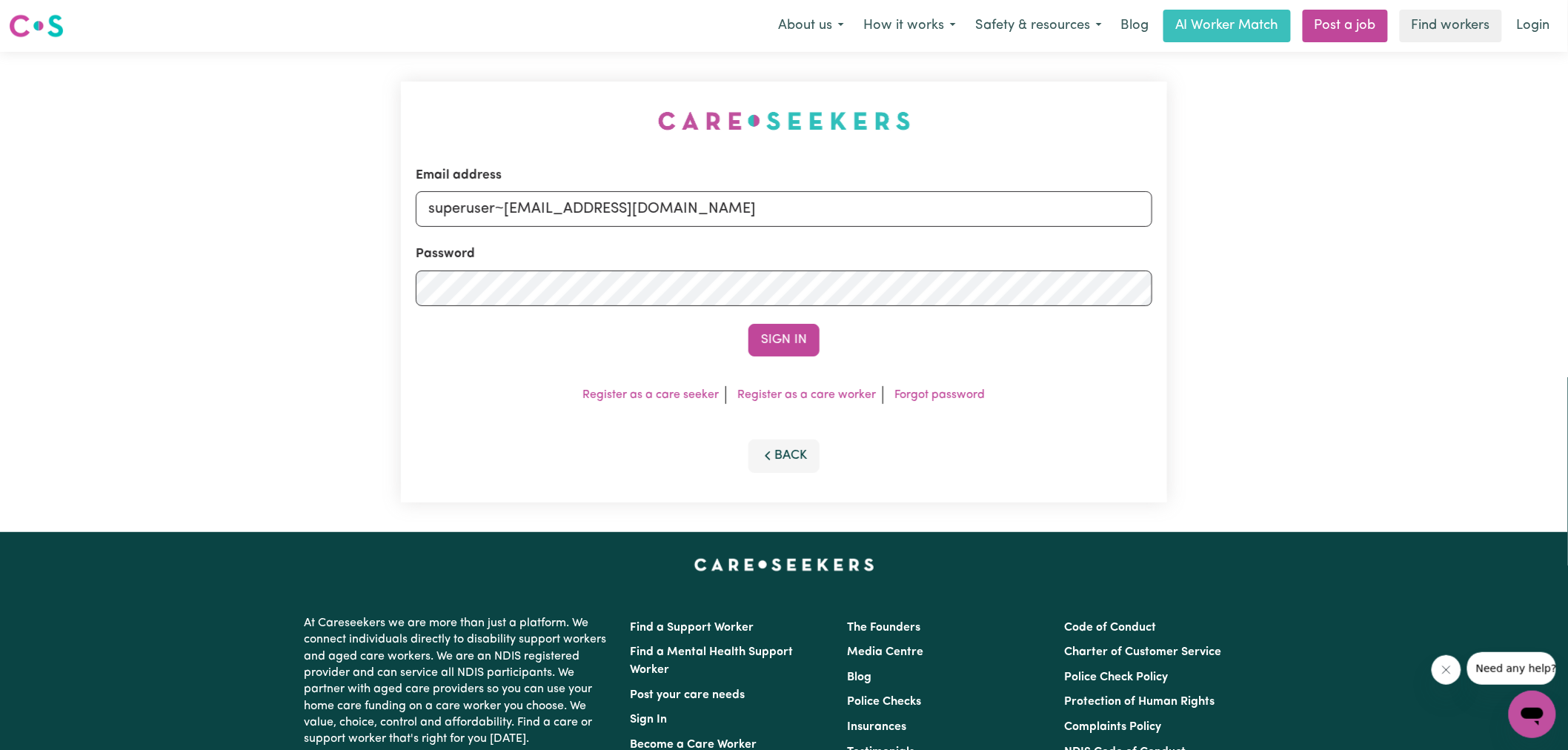
click at [514, 98] on div "Email address superuser~[EMAIL_ADDRESS][DOMAIN_NAME] Password Sign In Register …" at bounding box center [784, 292] width 784 height 481
drag, startPoint x: 502, startPoint y: 209, endPoint x: 1374, endPoint y: 290, distance: 875.8
click at [1374, 290] on div "Email address superuser~[EMAIL_ADDRESS][DOMAIN_NAME] Password Sign In Register …" at bounding box center [784, 292] width 1568 height 481
type input "[EMAIL_ADDRESS][DOMAIN_NAME]"
click at [749, 324] on button "Sign In" at bounding box center [784, 340] width 71 height 32
